Goal: Task Accomplishment & Management: Use online tool/utility

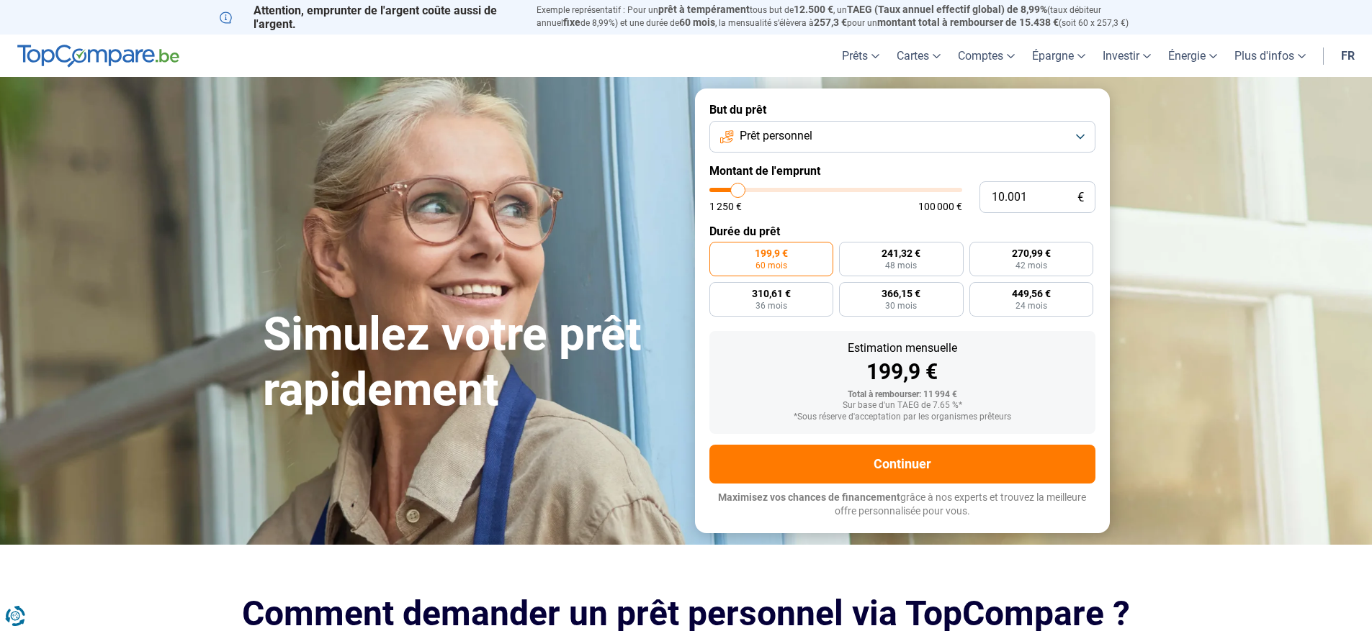
type input "11.000"
type input "11000"
type input "11.250"
type input "11250"
type input "11.500"
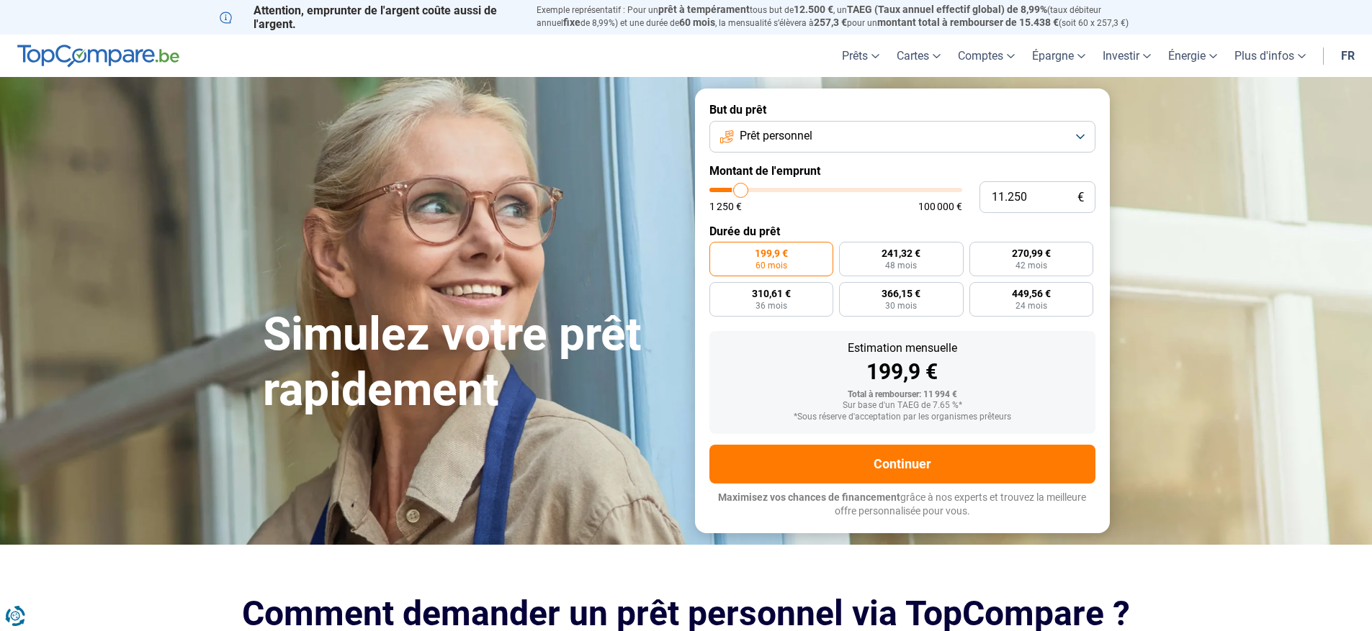
type input "11500"
type input "11.750"
type input "11750"
type input "12.000"
type input "12000"
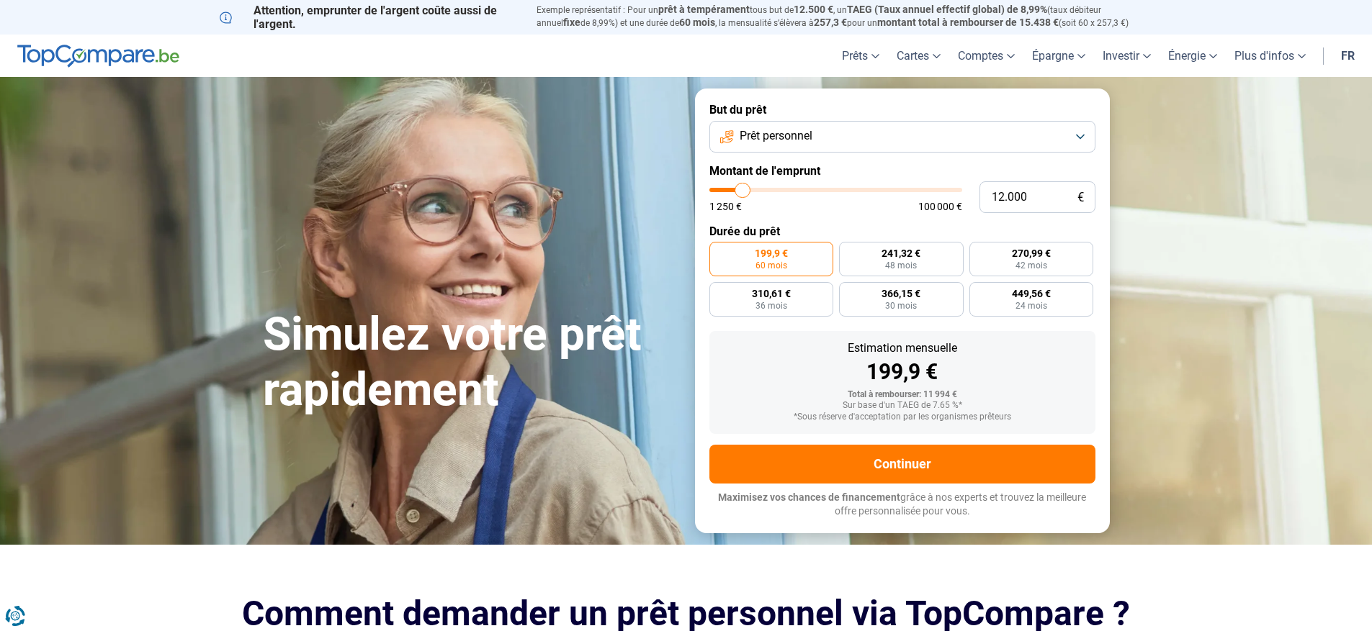
type input "11.750"
type input "11750"
type input "11.250"
type input "11250"
type input "10.500"
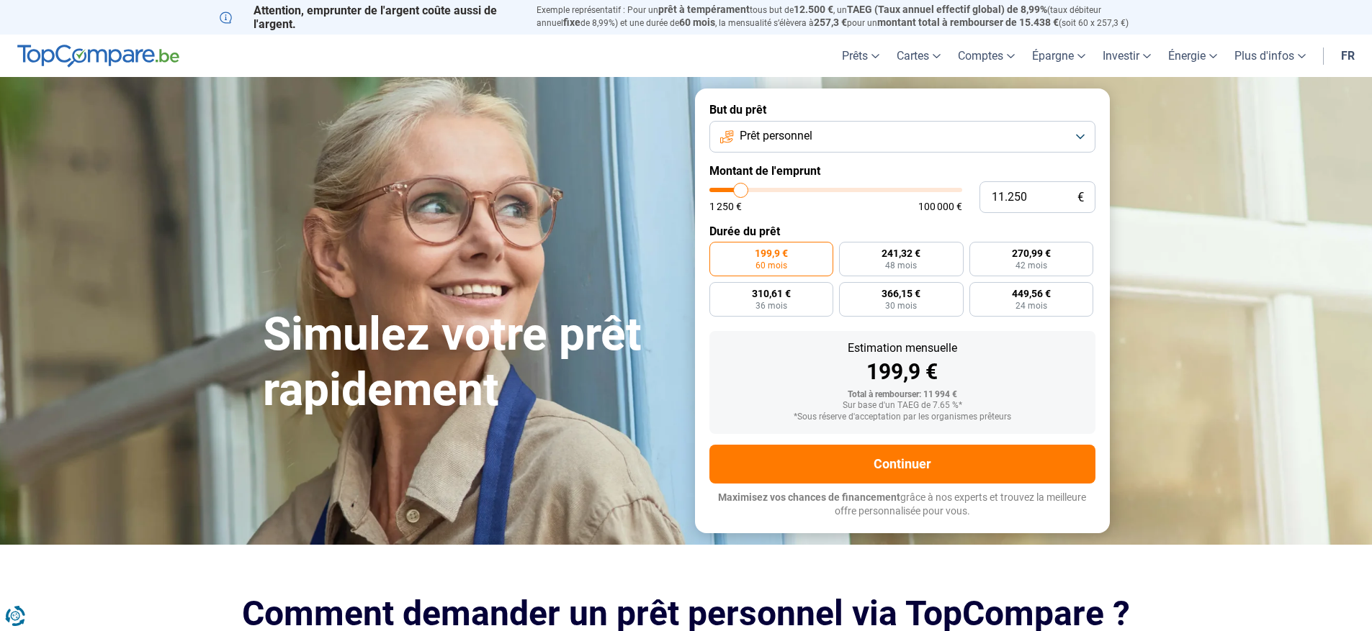
type input "10500"
type input "10.250"
type input "10250"
type input "10.000"
type input "10000"
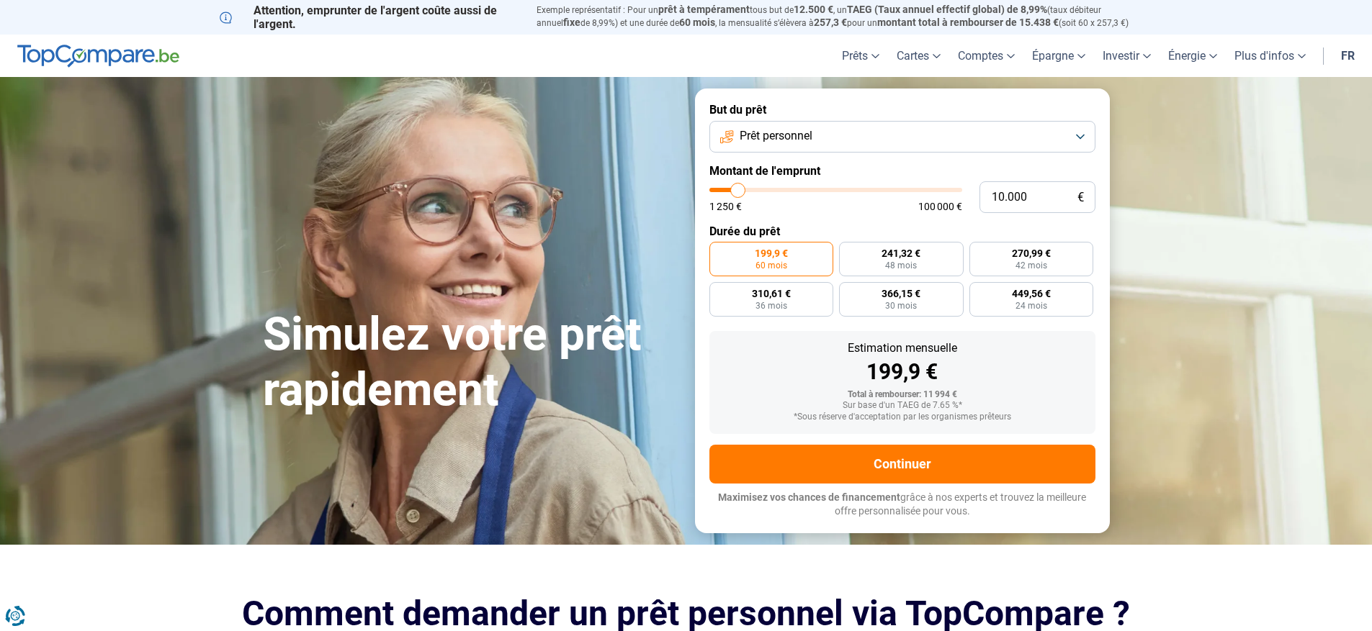
type input "9.750"
type input "9750"
type input "9.500"
type input "9500"
type input "9.000"
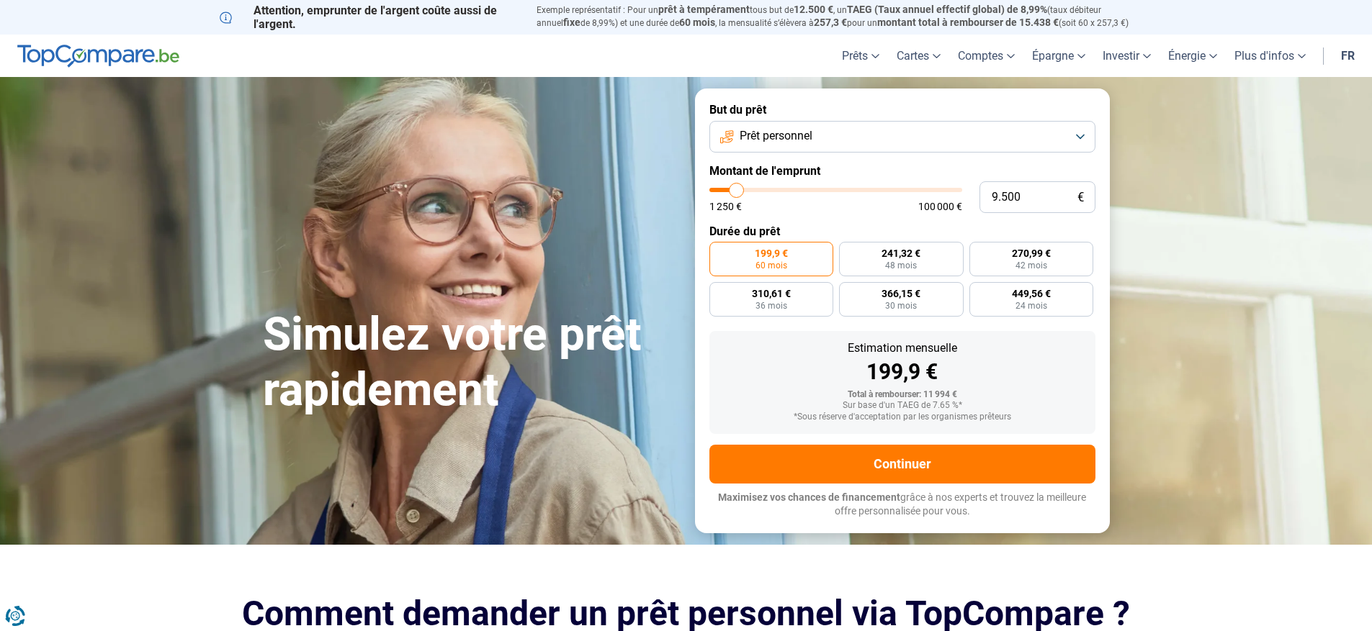
type input "9000"
type input "8.500"
type input "8500"
type input "8.250"
type input "8250"
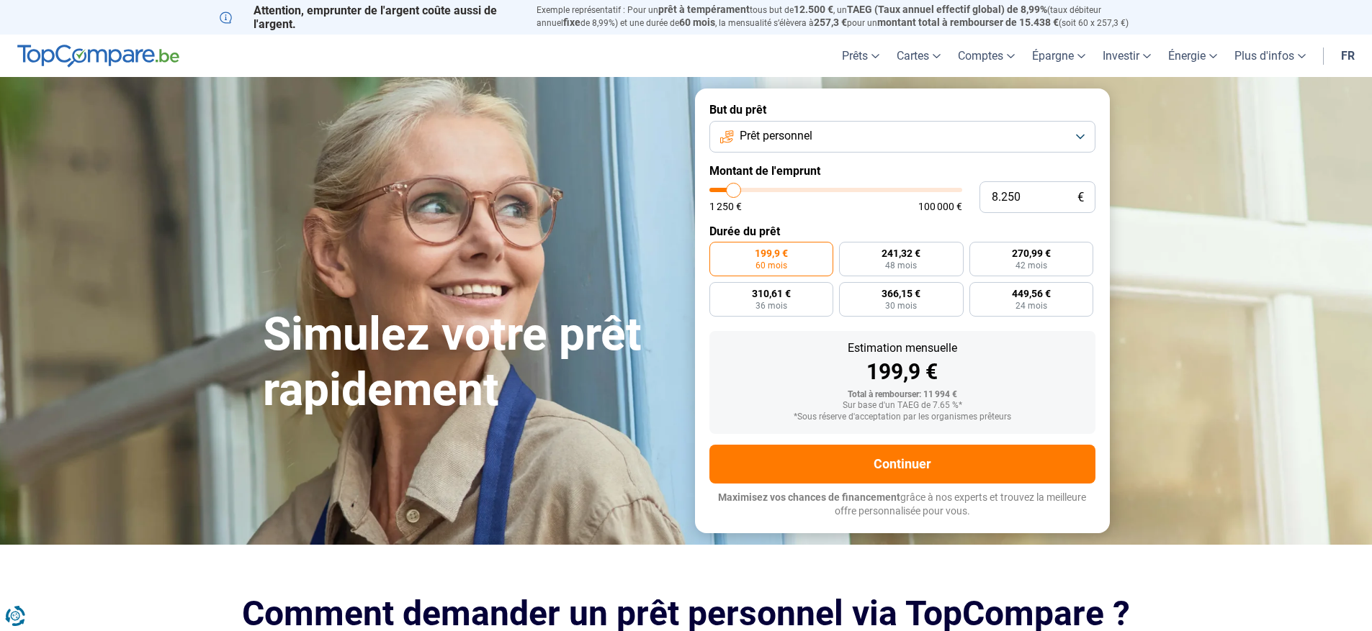
type input "8.000"
type input "8000"
type input "7.500"
type input "7500"
type input "7.250"
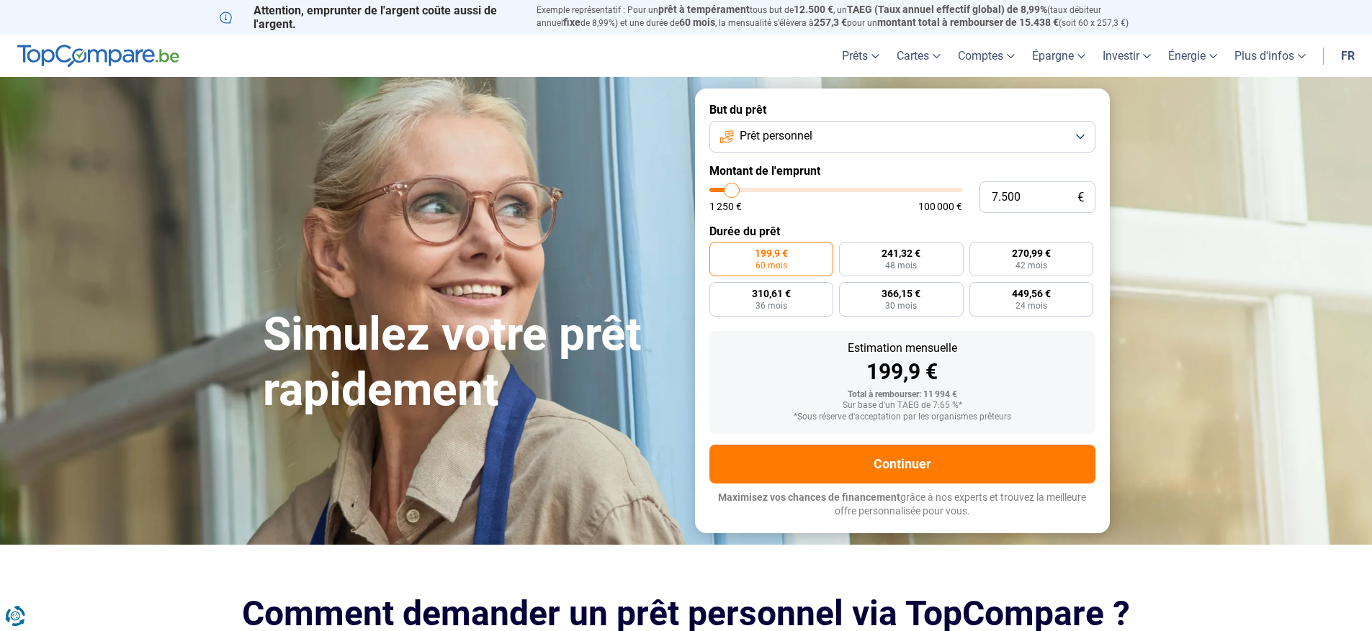
type input "7250"
type input "6.750"
type input "6750"
type input "6.500"
type input "6500"
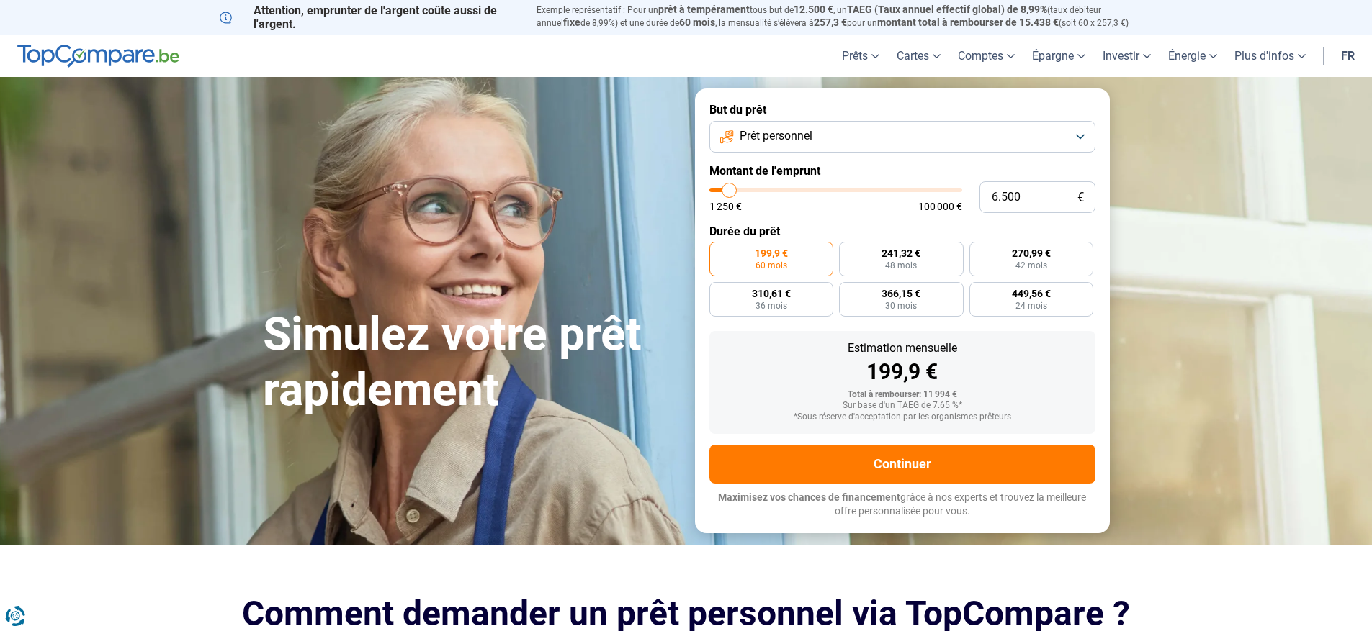
type input "6.000"
drag, startPoint x: 739, startPoint y: 189, endPoint x: 729, endPoint y: 192, distance: 10.5
type input "6000"
click at [729, 192] on input "range" at bounding box center [835, 190] width 253 height 4
radio input "true"
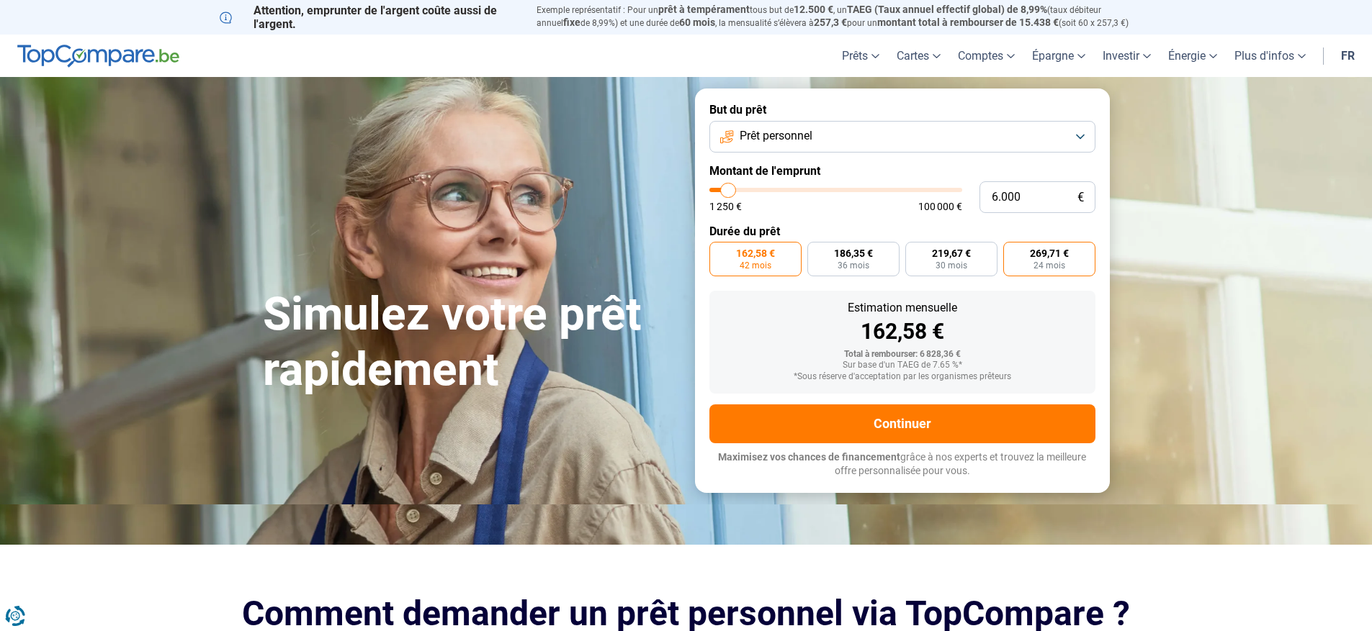
click at [1014, 253] on label "269,71 € 24 mois" at bounding box center [1049, 259] width 92 height 35
click at [1012, 251] on input "269,71 € 24 mois" at bounding box center [1007, 246] width 9 height 9
radio input "true"
click at [933, 264] on label "219,67 € 30 mois" at bounding box center [951, 259] width 92 height 35
click at [914, 251] on input "219,67 € 30 mois" at bounding box center [909, 246] width 9 height 9
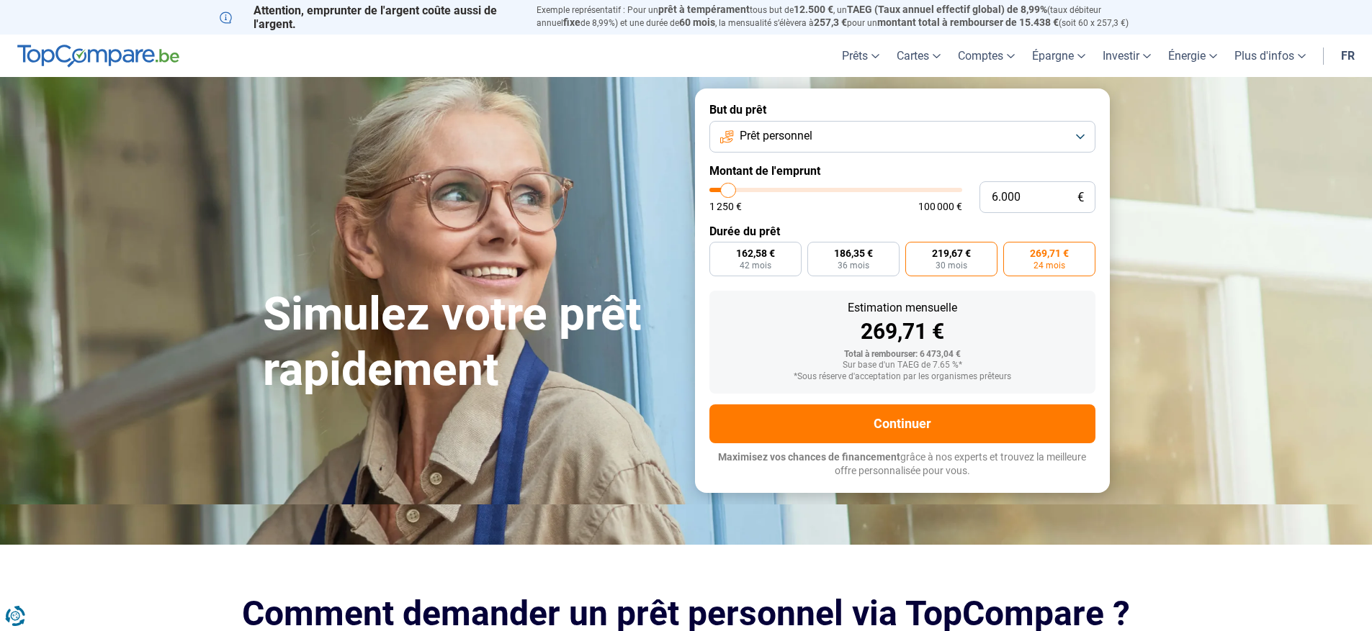
radio input "true"
click at [1054, 271] on label "269,71 € 24 mois" at bounding box center [1049, 259] width 92 height 35
click at [1012, 251] on input "269,71 € 24 mois" at bounding box center [1007, 246] width 9 height 9
radio input "true"
click at [746, 262] on span "42 mois" at bounding box center [755, 265] width 32 height 9
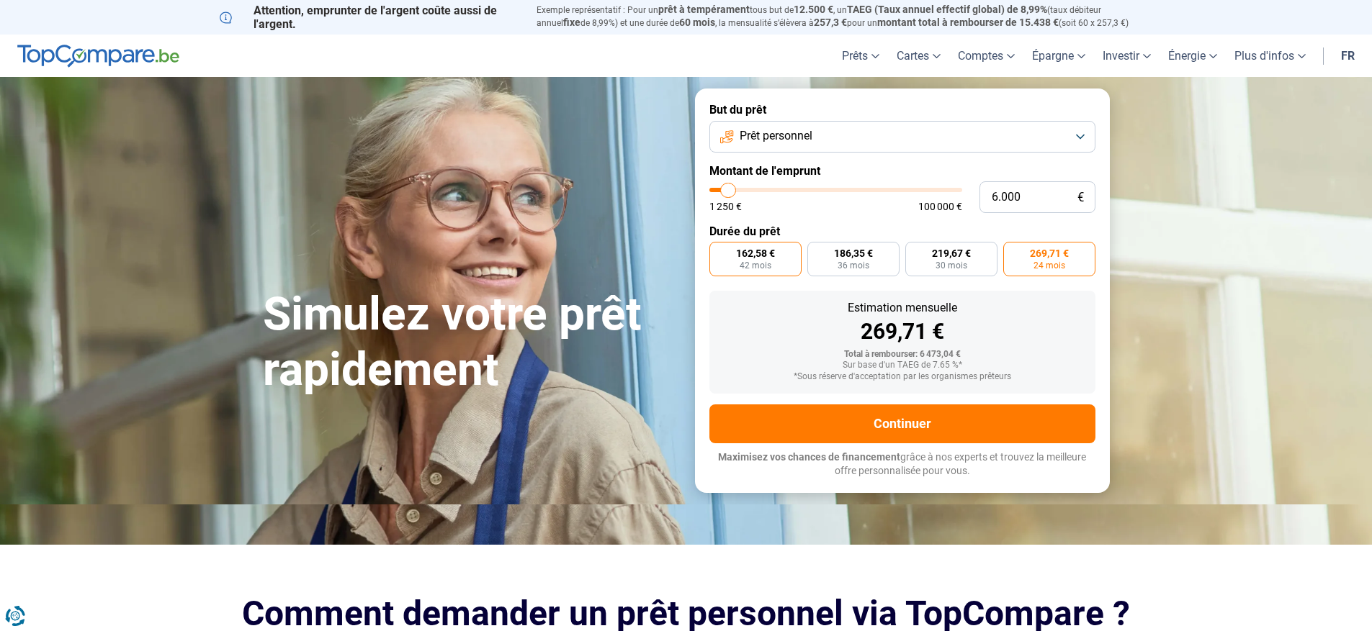
click at [719, 251] on input "162,58 € 42 mois" at bounding box center [713, 246] width 9 height 9
radio input "true"
click at [825, 258] on label "186,35 € 36 mois" at bounding box center [853, 259] width 92 height 35
click at [816, 251] on input "186,35 € 36 mois" at bounding box center [811, 246] width 9 height 9
radio input "true"
